Goal: Transaction & Acquisition: Book appointment/travel/reservation

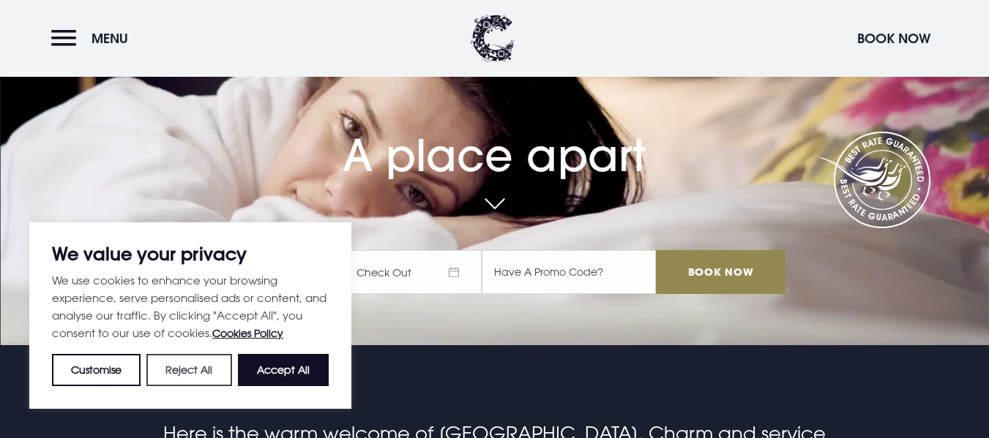
click at [213, 357] on button "Reject All" at bounding box center [188, 370] width 85 height 32
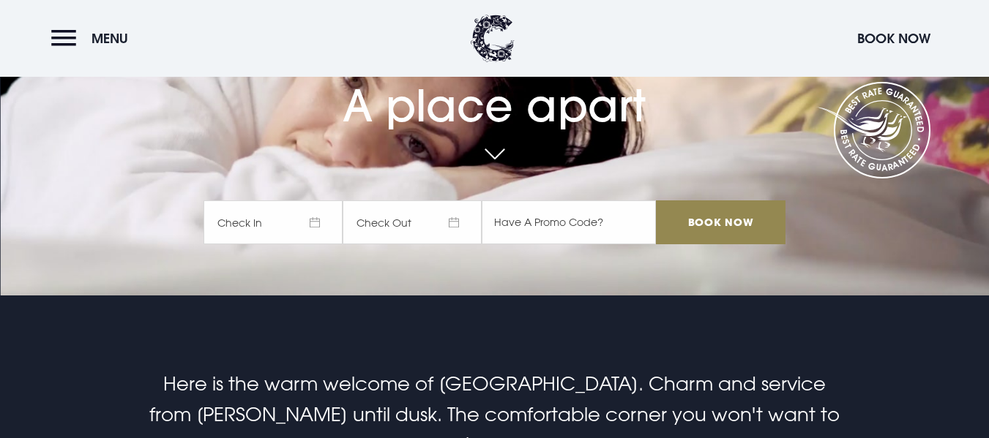
scroll to position [143, 0]
click at [256, 218] on span "Check In" at bounding box center [272, 222] width 139 height 44
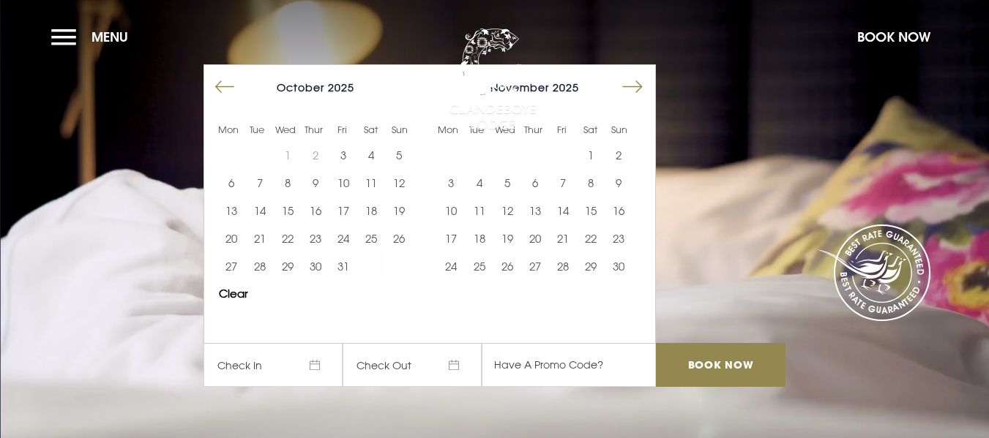
click at [646, 83] on button "Move forward to switch to the next month." at bounding box center [632, 87] width 28 height 28
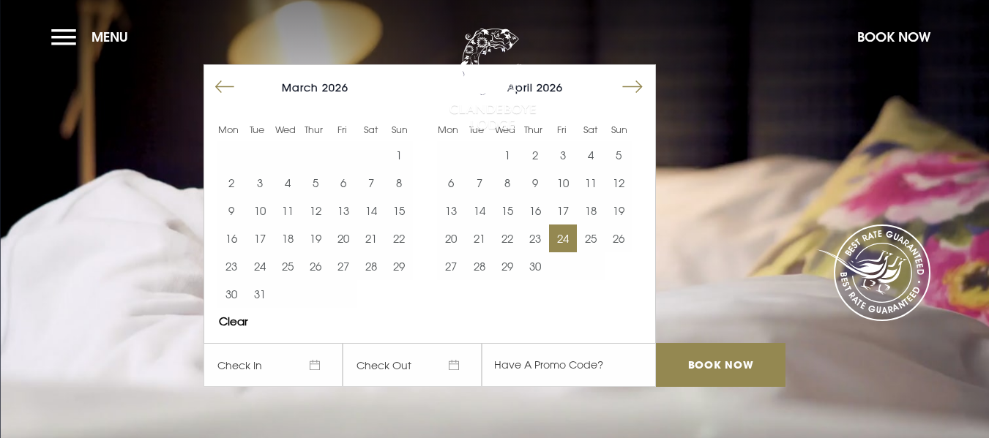
click at [572, 246] on button "24" at bounding box center [563, 239] width 28 height 28
click at [628, 248] on button "26" at bounding box center [619, 239] width 28 height 28
click at [570, 359] on input "text" at bounding box center [569, 365] width 174 height 44
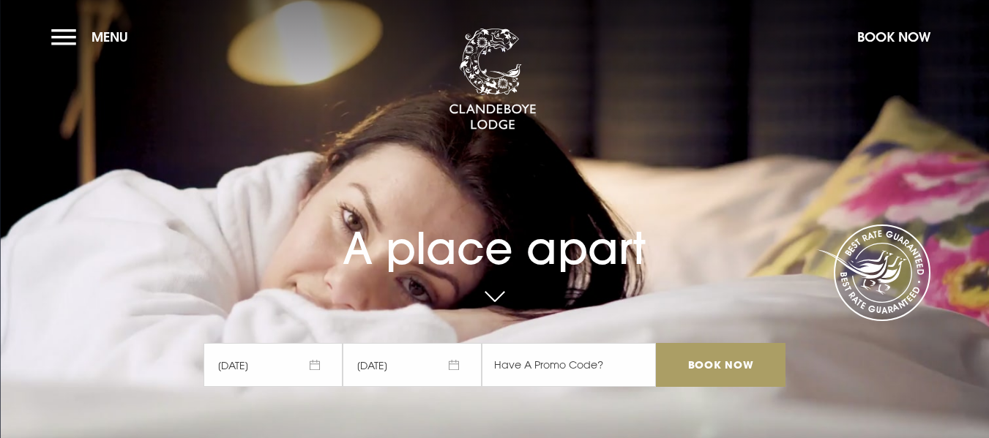
click at [741, 351] on input "Book Now" at bounding box center [720, 365] width 129 height 44
